Goal: Understand process/instructions: Learn how to perform a task or action

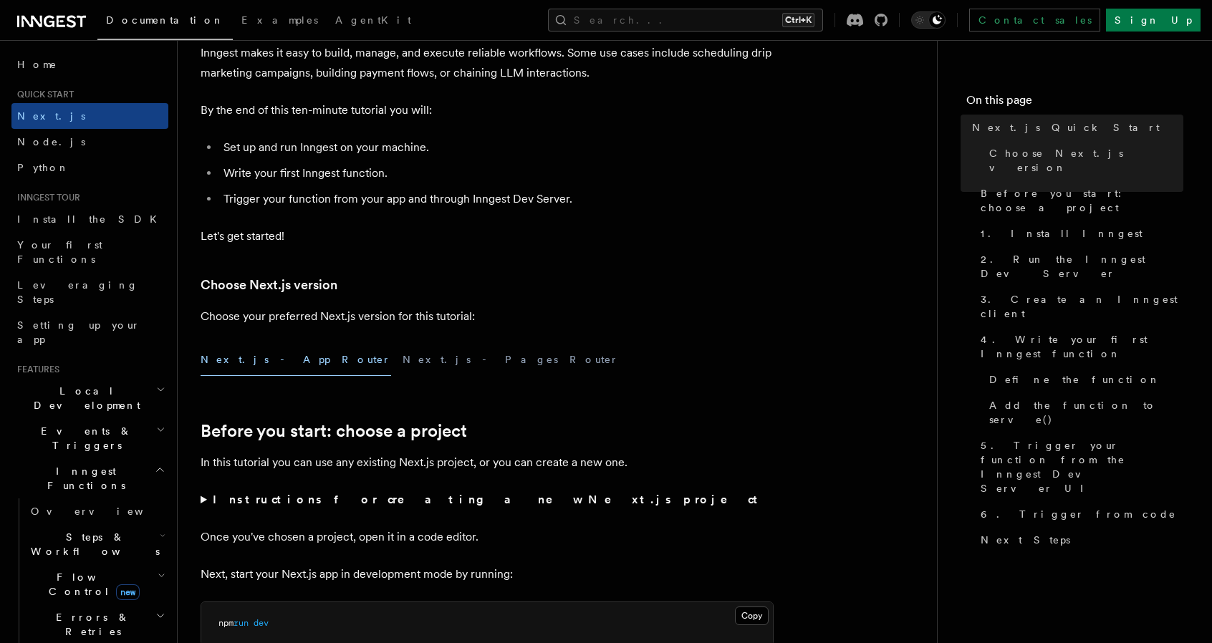
scroll to position [143, 0]
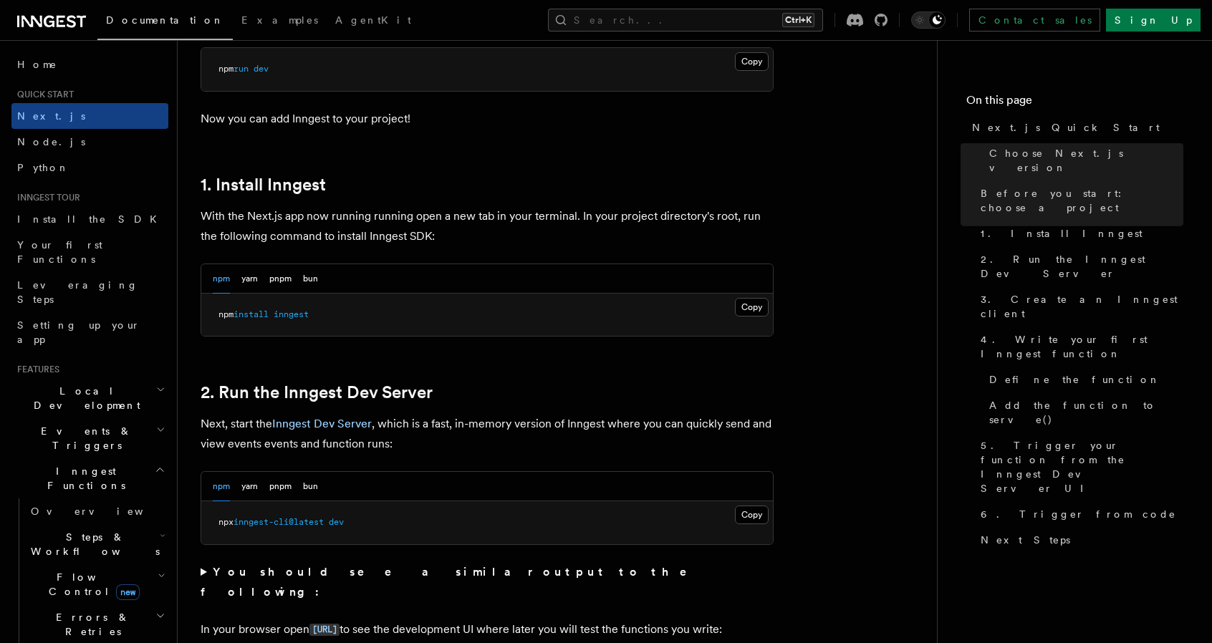
scroll to position [716, 0]
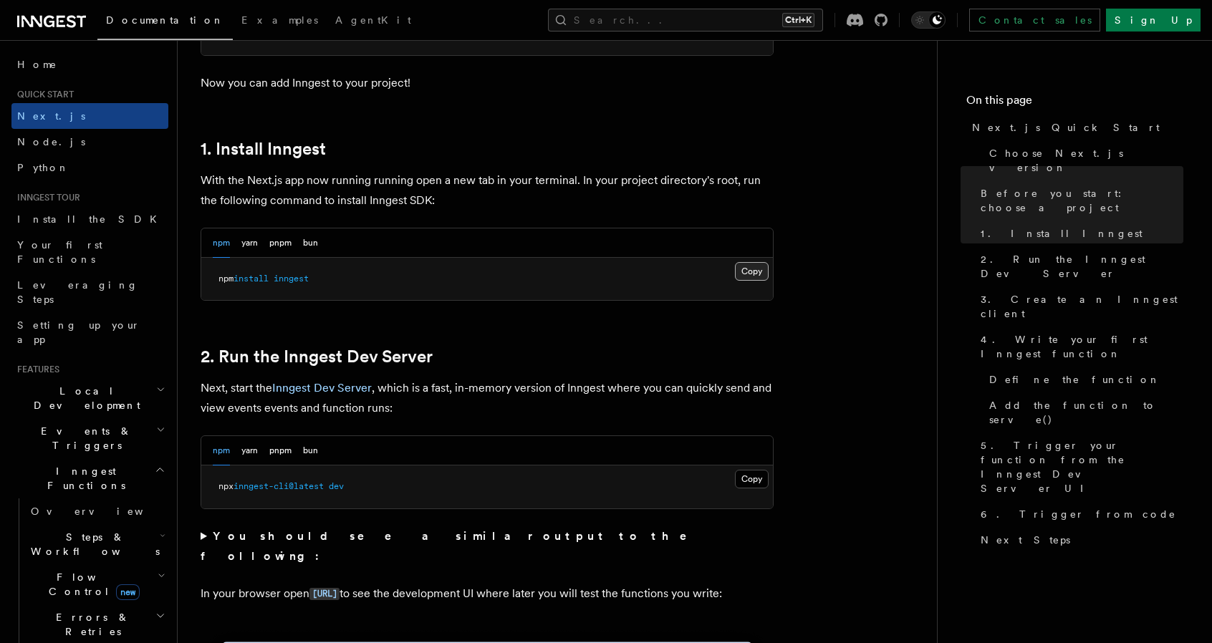
click at [760, 262] on button "Copy Copied" at bounding box center [752, 271] width 34 height 19
click at [763, 482] on button "Copy Copied" at bounding box center [752, 479] width 34 height 19
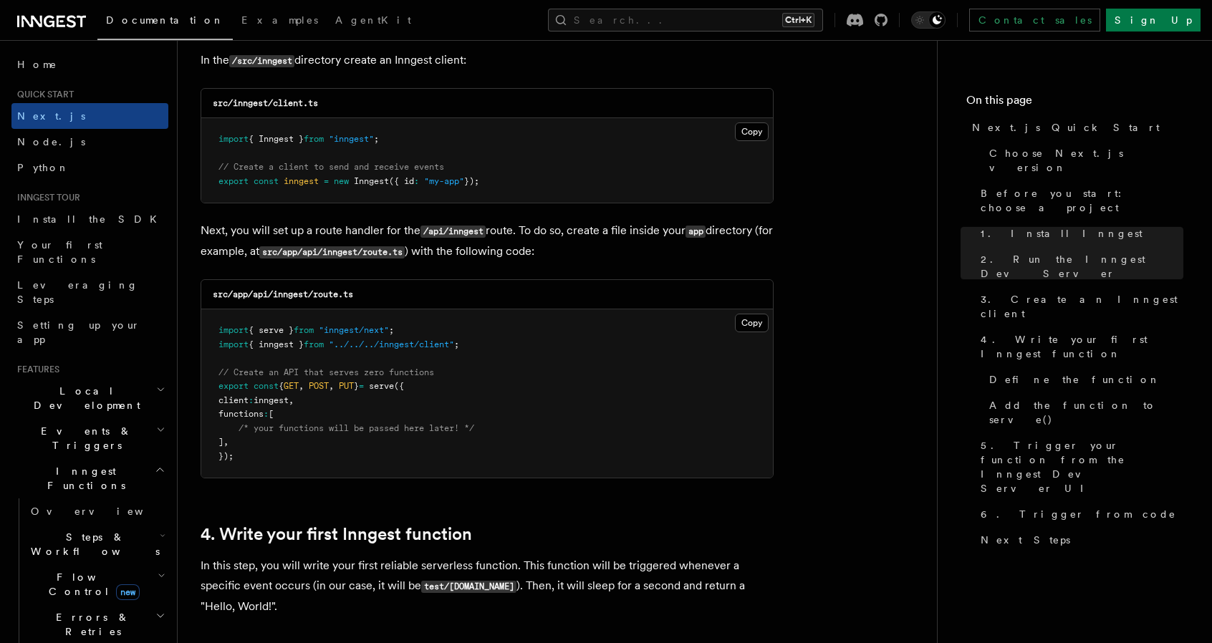
scroll to position [1868, 0]
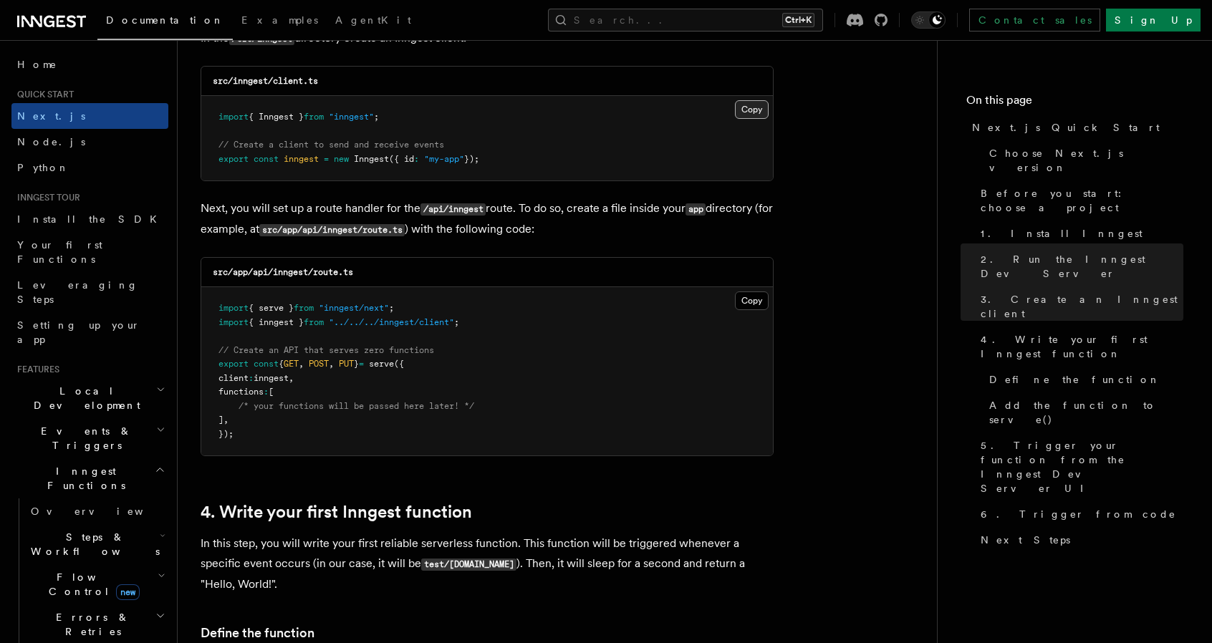
click at [763, 107] on button "Copy Copied" at bounding box center [752, 109] width 34 height 19
click at [758, 105] on button "Copy Copied" at bounding box center [752, 109] width 34 height 19
click at [753, 297] on button "Copy Copied" at bounding box center [752, 300] width 34 height 19
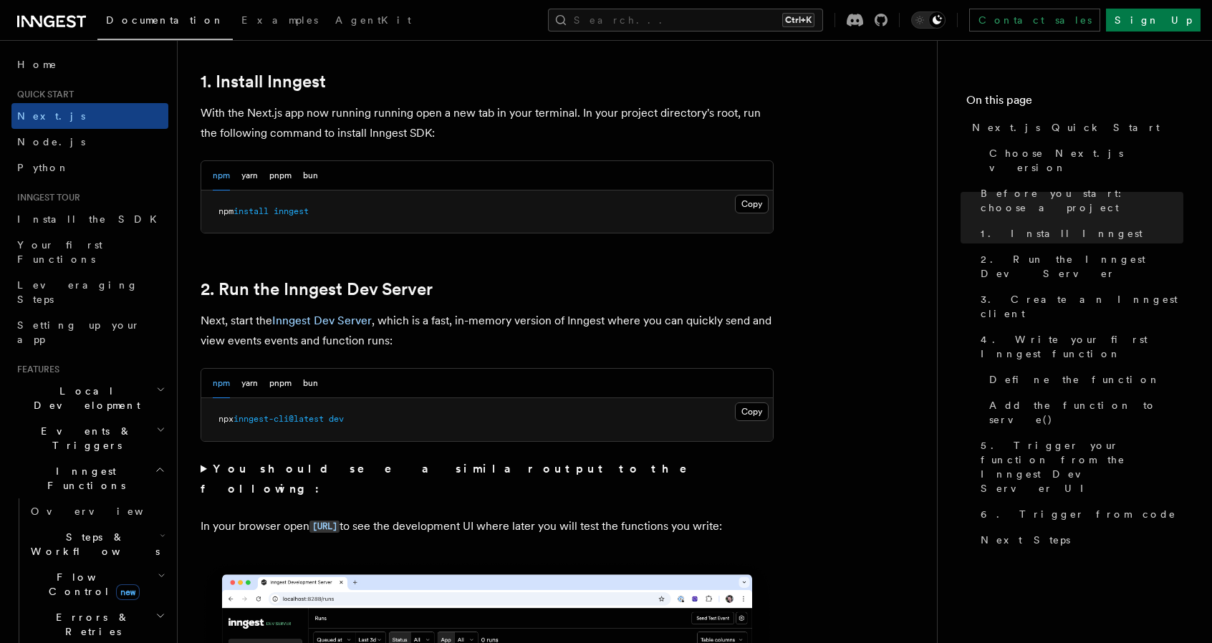
scroll to position [902, 0]
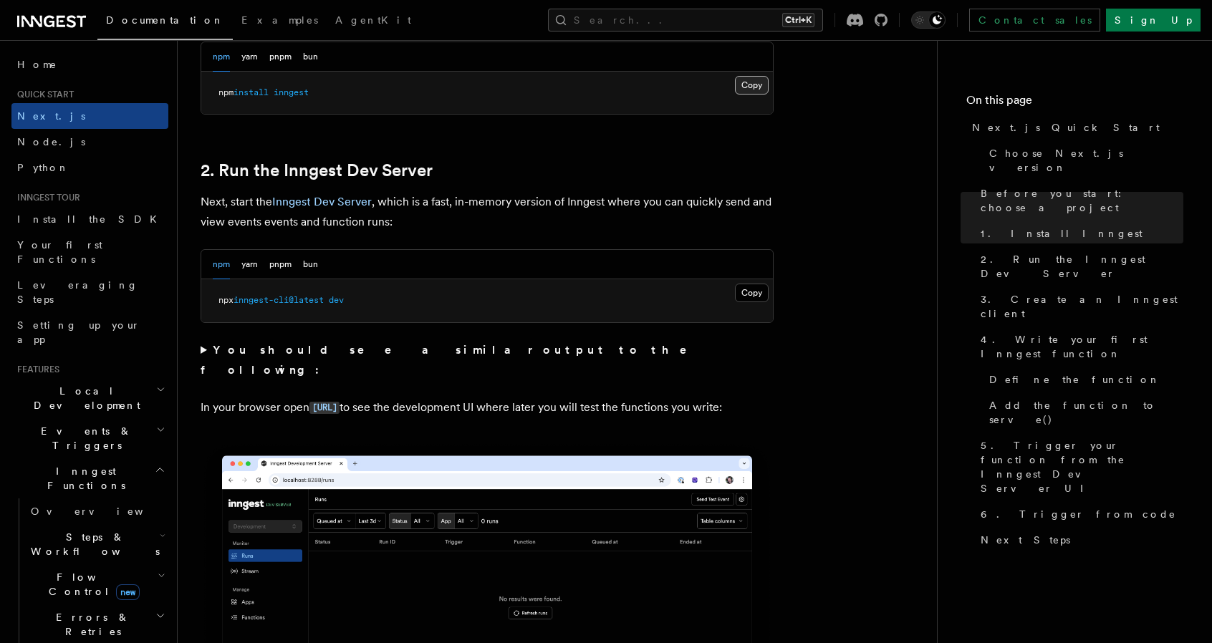
click at [753, 84] on button "Copy Copied" at bounding box center [752, 85] width 34 height 19
click at [753, 294] on button "Copy Copied" at bounding box center [752, 293] width 34 height 19
